Goal: Navigation & Orientation: Understand site structure

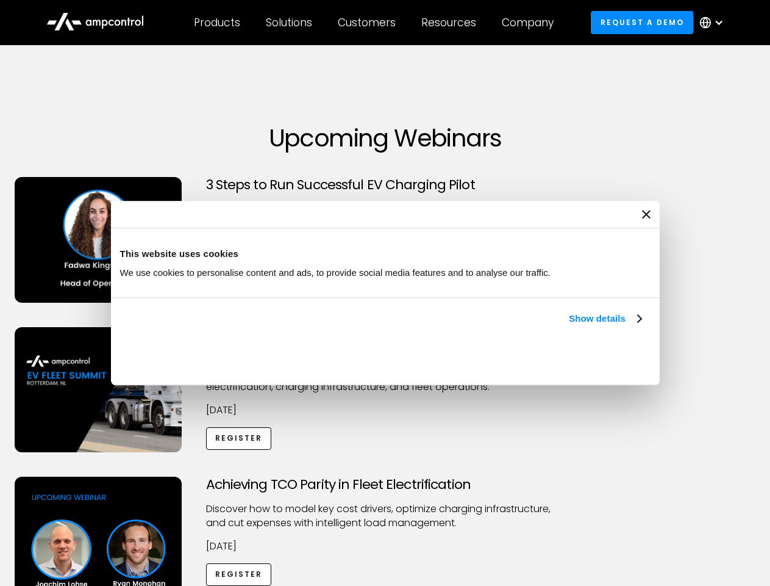
click at [569, 326] on link "Show details" at bounding box center [605, 318] width 72 height 15
click at [0, 0] on div "Necessary cookies help make a website usable by enabling basic functions like p…" at bounding box center [0, 0] width 0 height 0
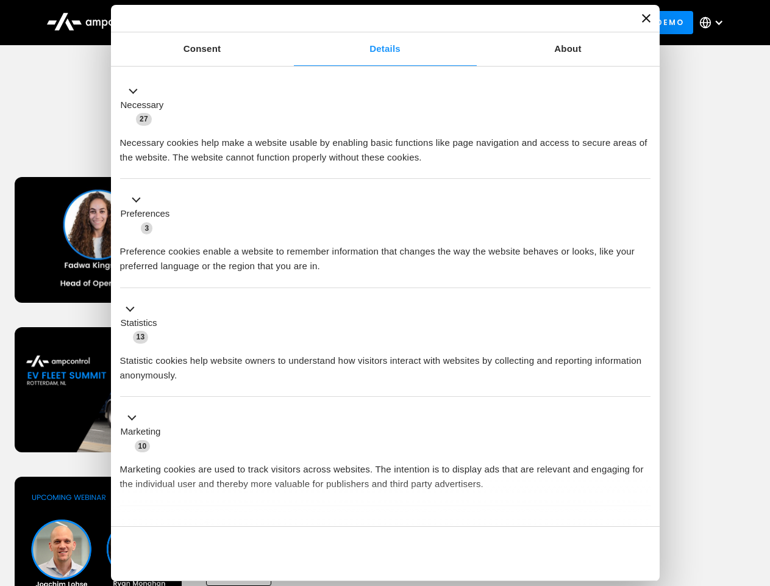
click at [757, 492] on div "Achieving TCO Parity in Fleet Electrification Discover how to model key cost dr…" at bounding box center [385, 572] width 766 height 192
click at [375, 23] on div "Customers" at bounding box center [367, 22] width 58 height 13
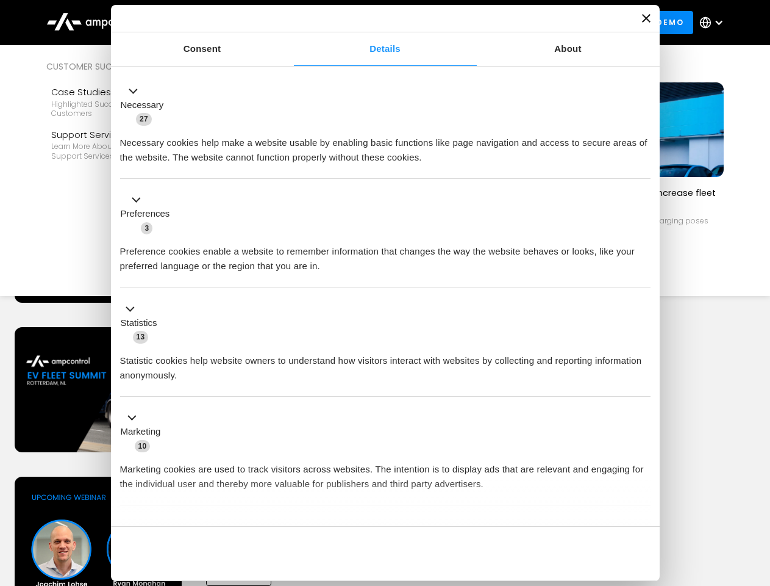
click at [217, 23] on div "Products" at bounding box center [217, 22] width 46 height 13
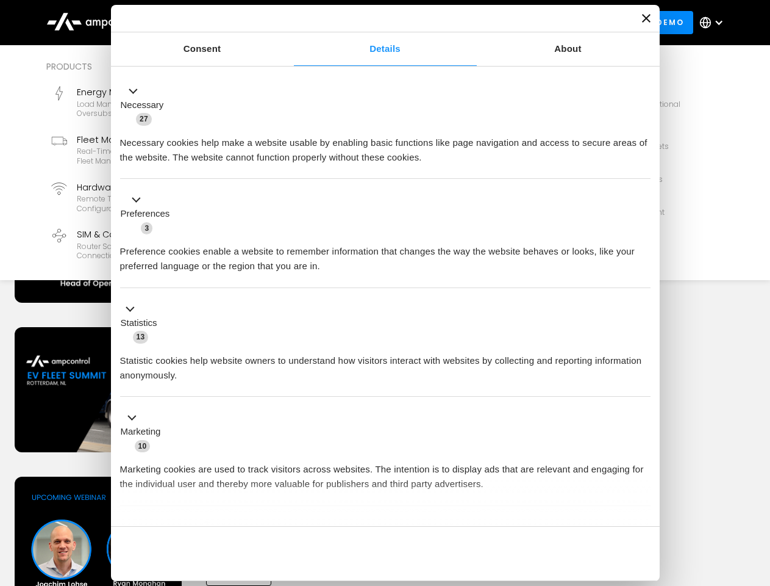
click at [290, 23] on div "Solutions" at bounding box center [289, 22] width 46 height 13
click at [369, 23] on div "Customers" at bounding box center [367, 22] width 58 height 13
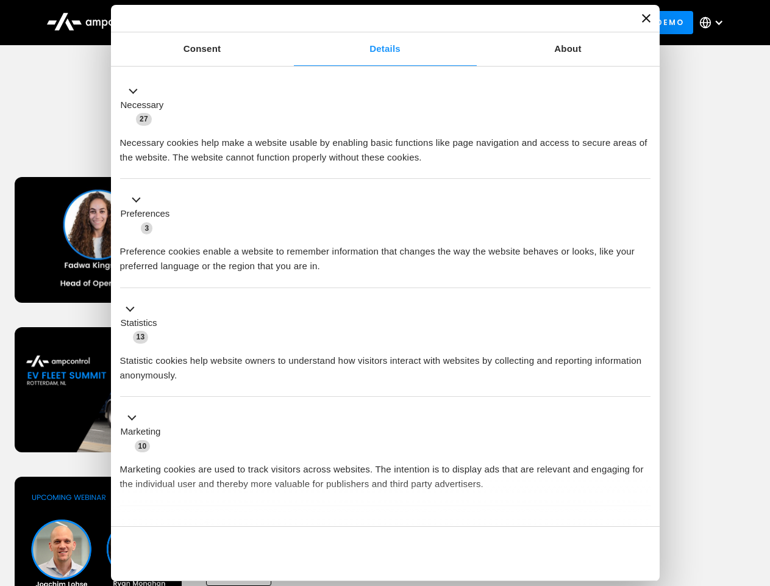
click at [451, 23] on div "Resources" at bounding box center [448, 22] width 55 height 13
click at [532, 23] on div "Company" at bounding box center [528, 22] width 52 height 13
click at [715, 23] on div at bounding box center [719, 23] width 10 height 10
